Goal: Task Accomplishment & Management: Manage account settings

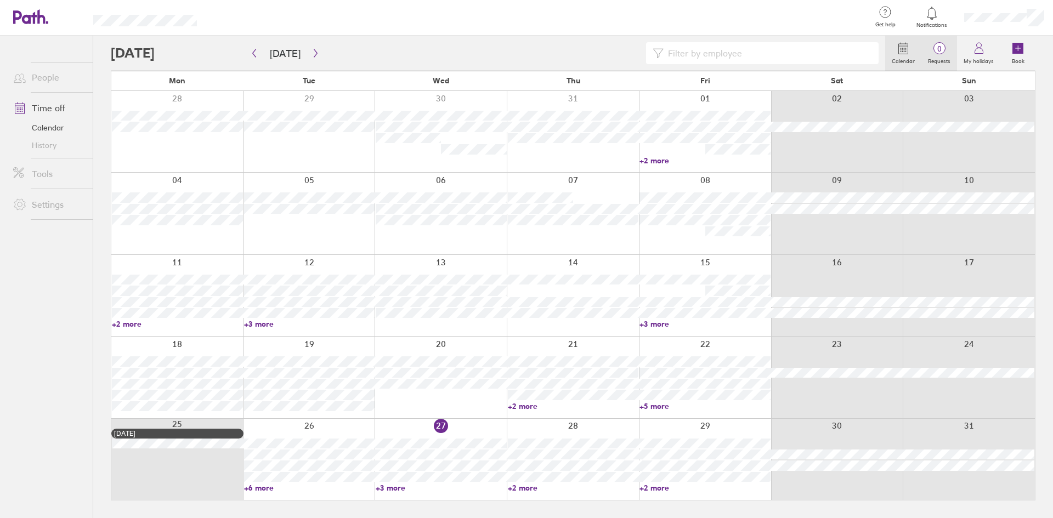
click at [937, 59] on label "Requests" at bounding box center [939, 60] width 36 height 10
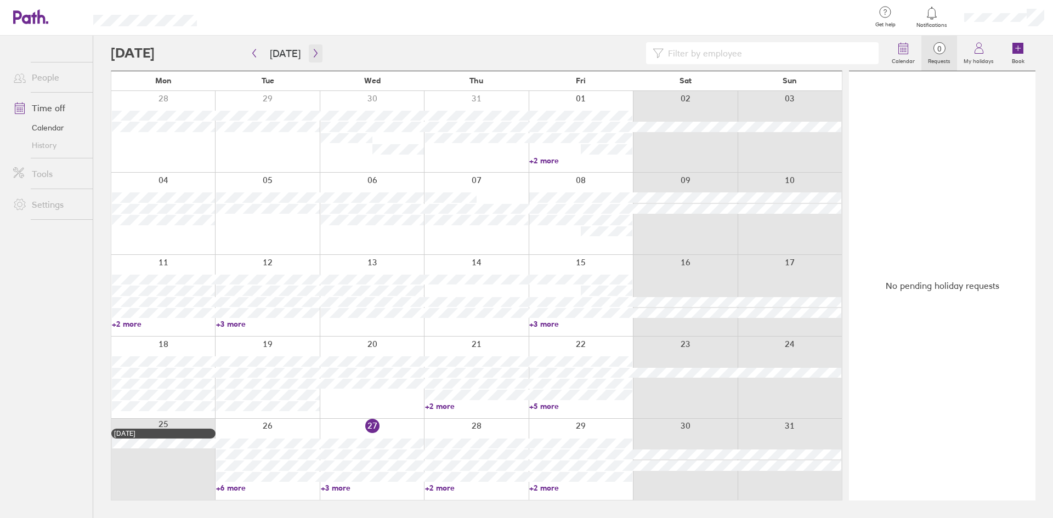
click at [316, 53] on icon "button" at bounding box center [316, 53] width 8 height 9
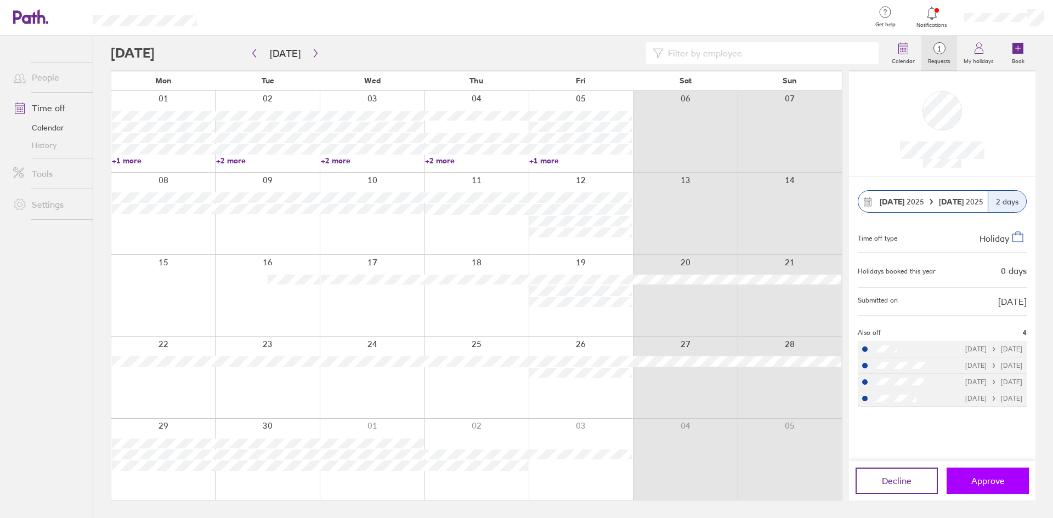
click at [990, 485] on span "Approve" at bounding box center [987, 481] width 33 height 10
